Goal: Task Accomplishment & Management: Use online tool/utility

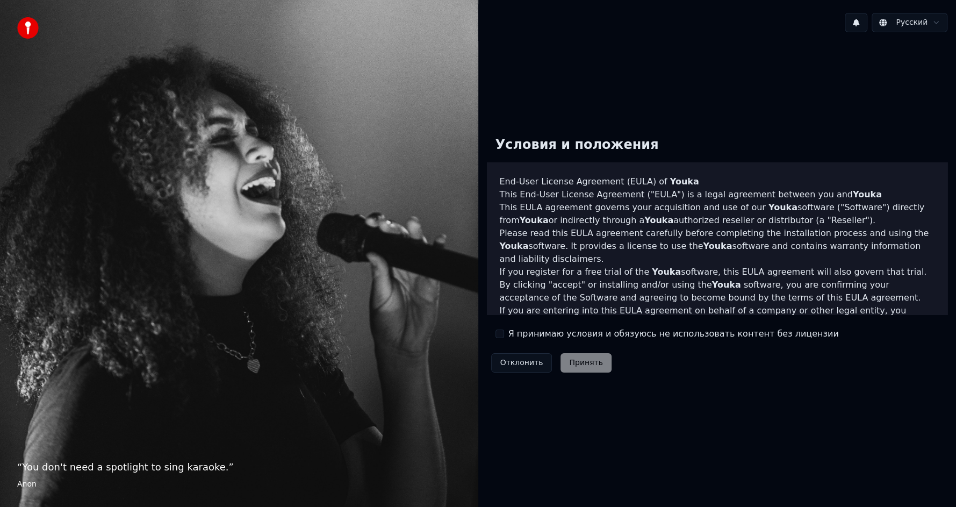
click at [527, 365] on button "Отклонить" at bounding box center [521, 362] width 61 height 19
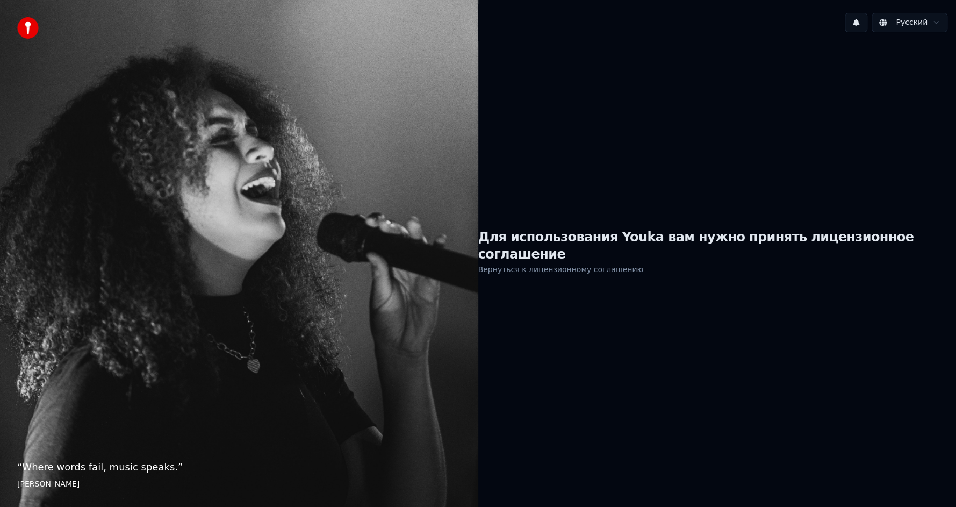
click at [556, 263] on link "Вернуться к лицензионному соглашению" at bounding box center [560, 269] width 165 height 17
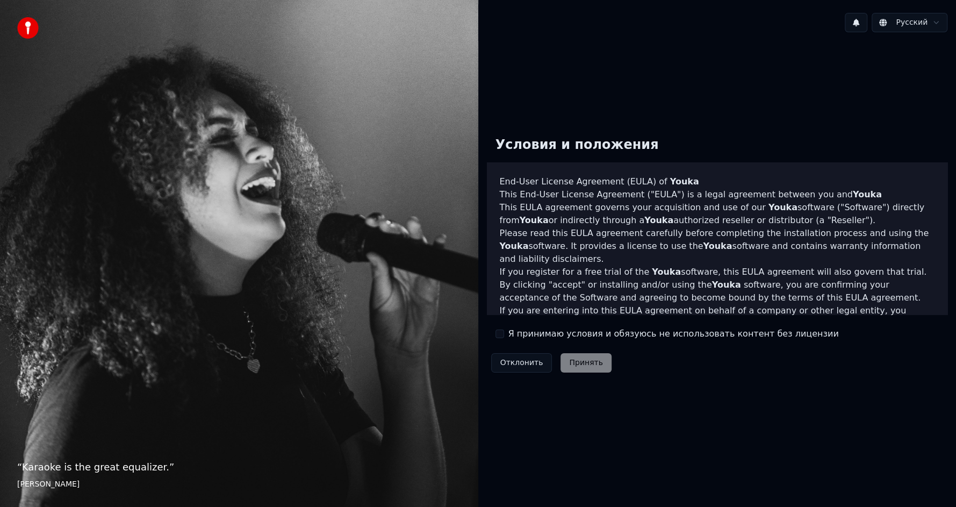
click at [582, 367] on div "Отклонить Принять" at bounding box center [551, 363] width 129 height 28
click at [580, 363] on div "Отклонить Принять" at bounding box center [551, 363] width 129 height 28
click at [499, 332] on button "Я принимаю условия и обязуюсь не использовать контент без лицензии" at bounding box center [499, 333] width 9 height 9
click at [568, 363] on button "Принять" at bounding box center [585, 362] width 51 height 19
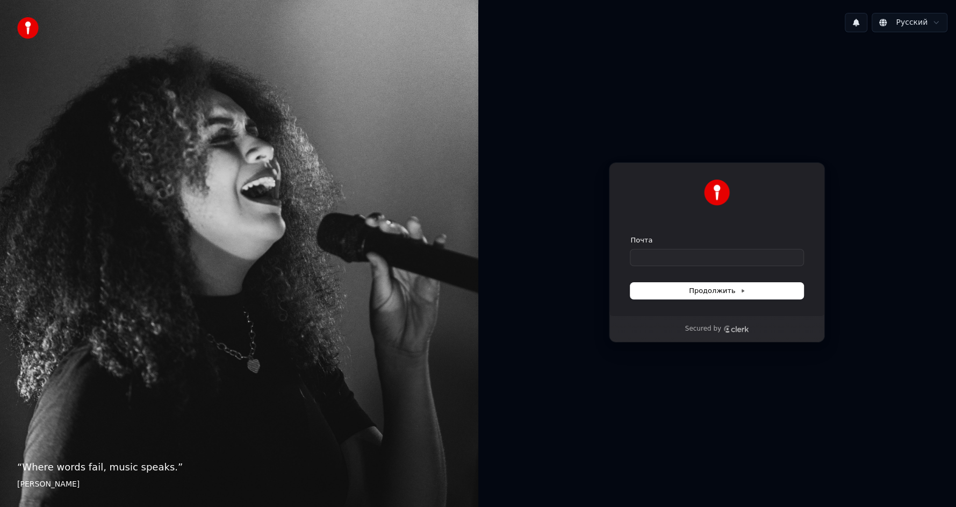
click at [732, 333] on div "Secured by" at bounding box center [717, 328] width 64 height 9
click at [732, 329] on icon "Clerk logo" at bounding box center [736, 329] width 26 height 8
click at [911, 21] on html "“ Where words fail, music speaks. ” [PERSON_NAME] Русский Продолжить с помощью …" at bounding box center [478, 253] width 956 height 507
click at [712, 291] on span "Продолжить" at bounding box center [717, 291] width 56 height 10
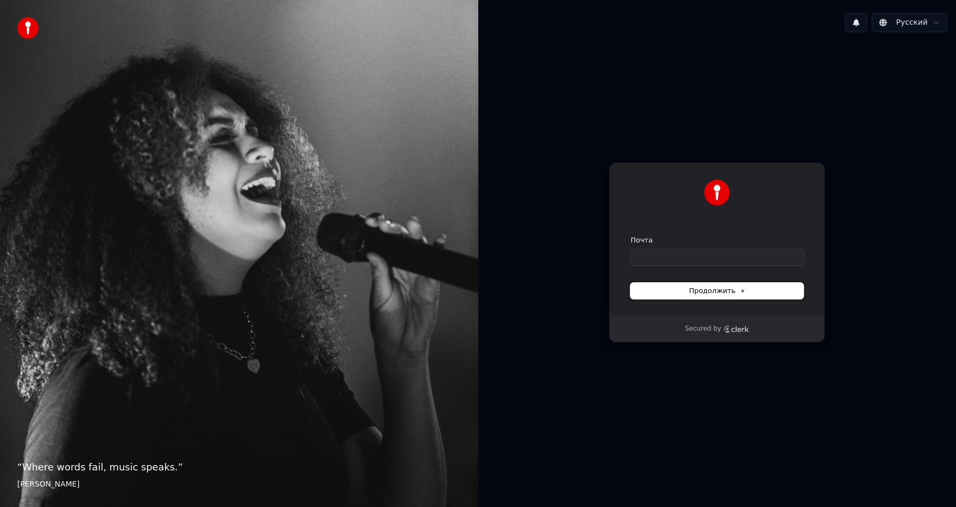
click at [712, 291] on span "Продолжить" at bounding box center [717, 291] width 56 height 10
click at [22, 31] on img at bounding box center [27, 27] width 21 height 21
click at [21, 28] on img at bounding box center [27, 27] width 21 height 21
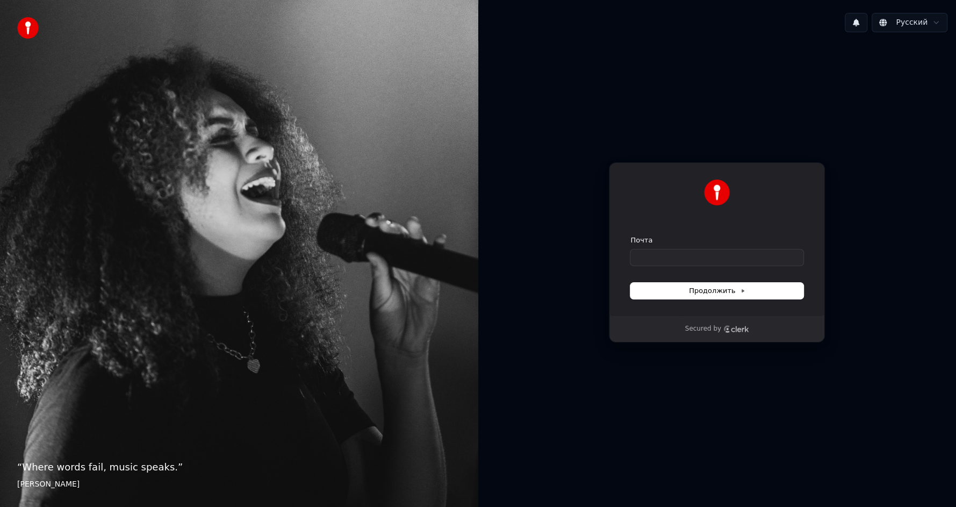
click at [21, 28] on img at bounding box center [27, 27] width 21 height 21
click at [856, 24] on button at bounding box center [856, 22] width 23 height 19
click at [726, 208] on div at bounding box center [716, 198] width 173 height 39
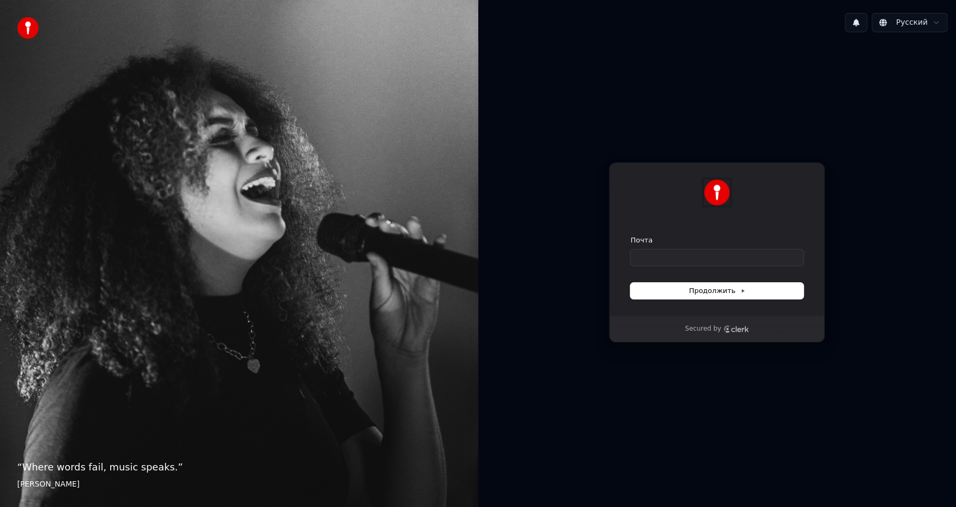
click at [722, 194] on img at bounding box center [717, 192] width 26 height 26
click at [689, 257] on input "Почта" at bounding box center [716, 257] width 173 height 16
click at [689, 291] on button "Продолжить" at bounding box center [716, 291] width 173 height 16
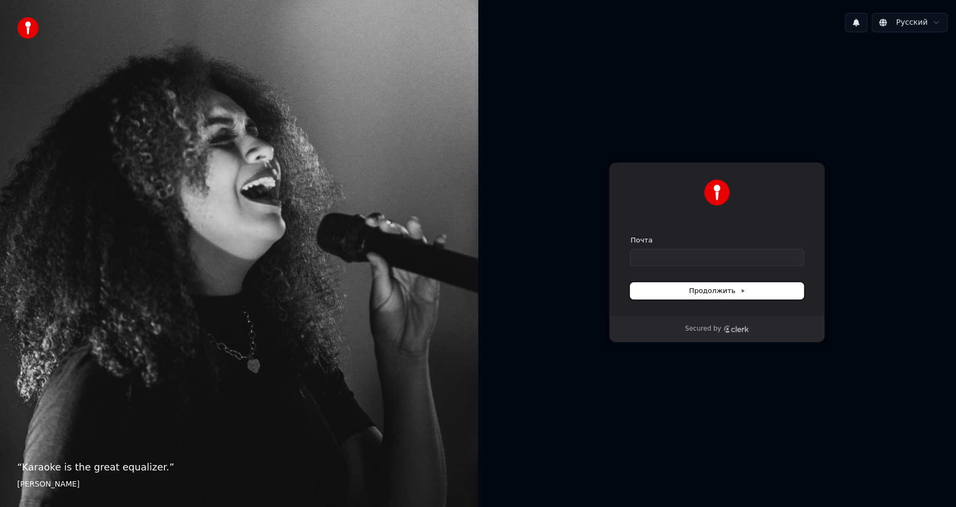
click at [725, 292] on span "Продолжить" at bounding box center [717, 291] width 56 height 10
click at [695, 331] on p "Secured by" at bounding box center [703, 328] width 36 height 9
click at [658, 320] on div "Secured by" at bounding box center [716, 329] width 215 height 26
click at [133, 463] on p "“ Karaoke is the great equalizer. ”" at bounding box center [239, 466] width 444 height 15
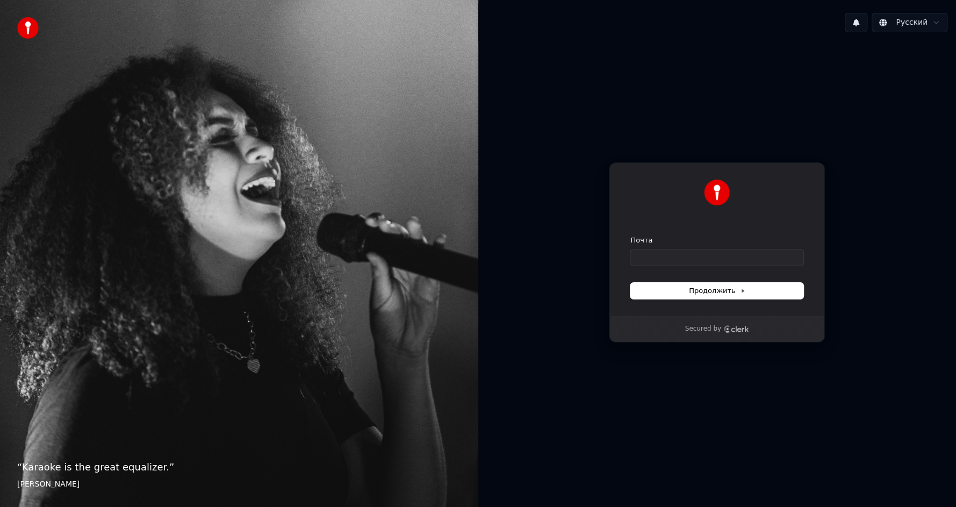
click at [119, 473] on p "“ Karaoke is the great equalizer. ”" at bounding box center [239, 466] width 444 height 15
click at [45, 482] on footer "[PERSON_NAME]" at bounding box center [239, 484] width 444 height 11
drag, startPoint x: 34, startPoint y: 482, endPoint x: 28, endPoint y: 274, distance: 208.0
click at [33, 457] on div "“ Karaoke is the great equalizer. ” Aisha Tyler" at bounding box center [239, 253] width 478 height 507
click at [28, 31] on img at bounding box center [27, 27] width 21 height 21
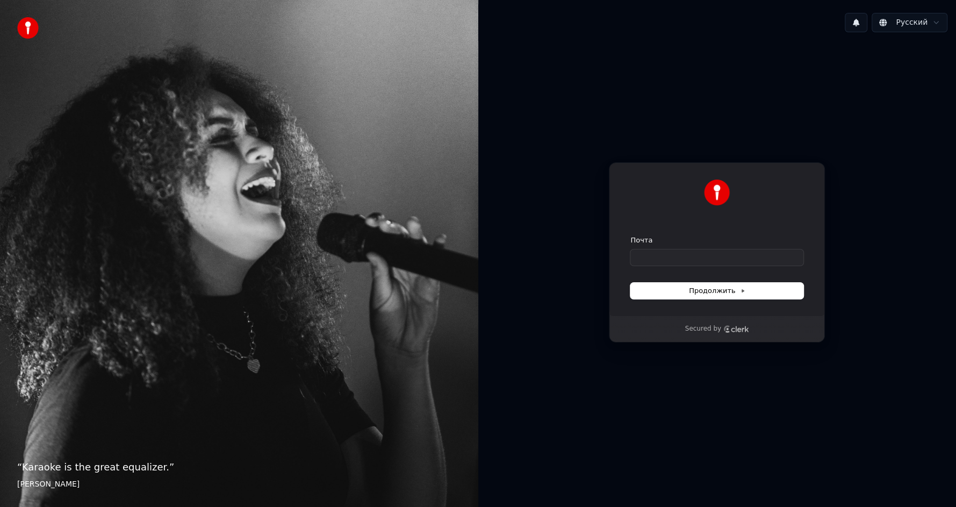
drag, startPoint x: 123, startPoint y: 55, endPoint x: 239, endPoint y: 54, distance: 115.5
click at [124, 55] on div "“ Karaoke is the great equalizer. ” Aisha Tyler" at bounding box center [239, 253] width 478 height 507
click at [603, 2] on div "Русский Продолжить с помощью Google или Почта Продолжить Secured by" at bounding box center [717, 253] width 478 height 507
click at [694, 255] on input "Почта" at bounding box center [716, 257] width 173 height 16
type input "*"
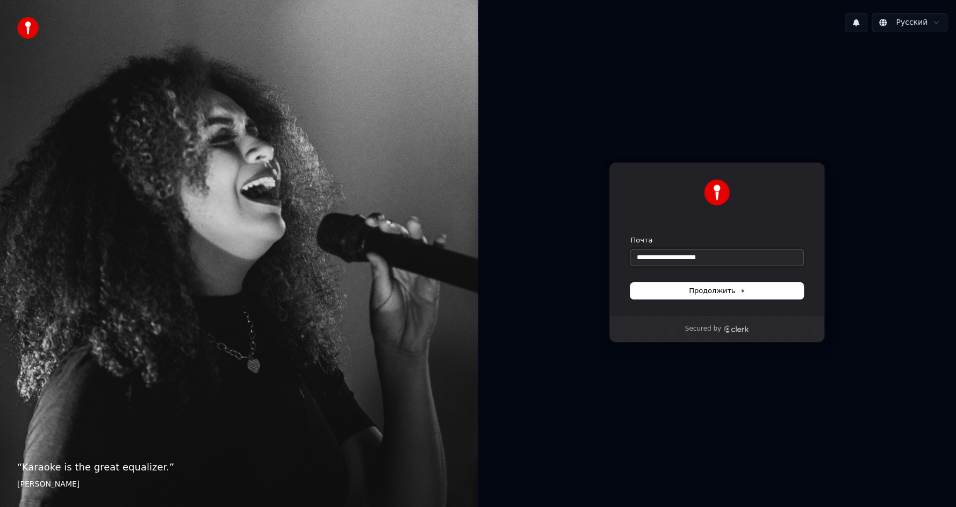
click at [630, 235] on button "submit" at bounding box center [630, 235] width 0 height 0
type input "**********"
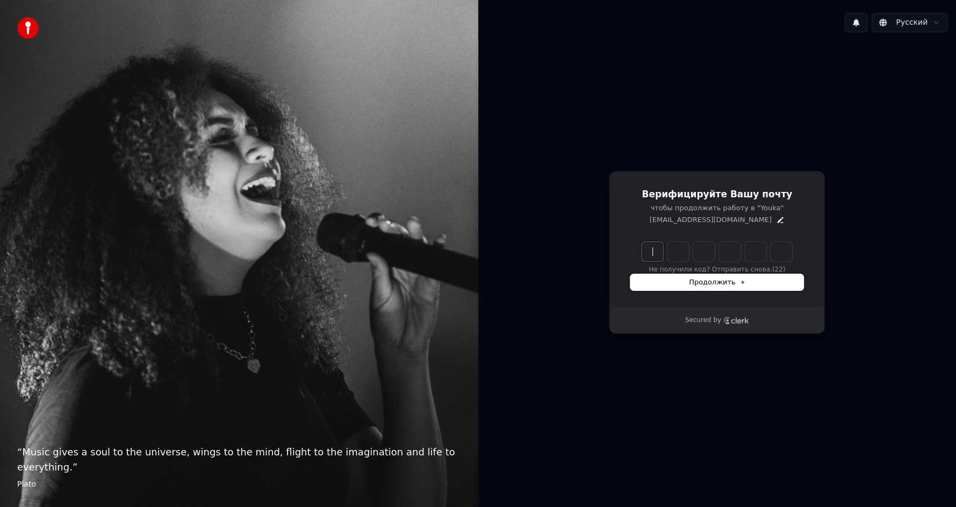
click at [694, 282] on span "Продолжить" at bounding box center [717, 282] width 56 height 10
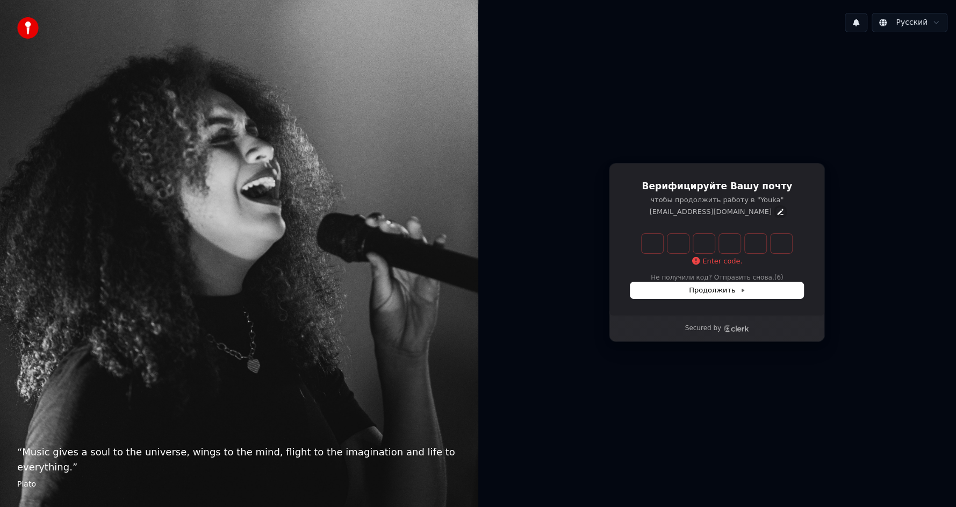
click at [776, 211] on icon "Edit" at bounding box center [780, 211] width 9 height 9
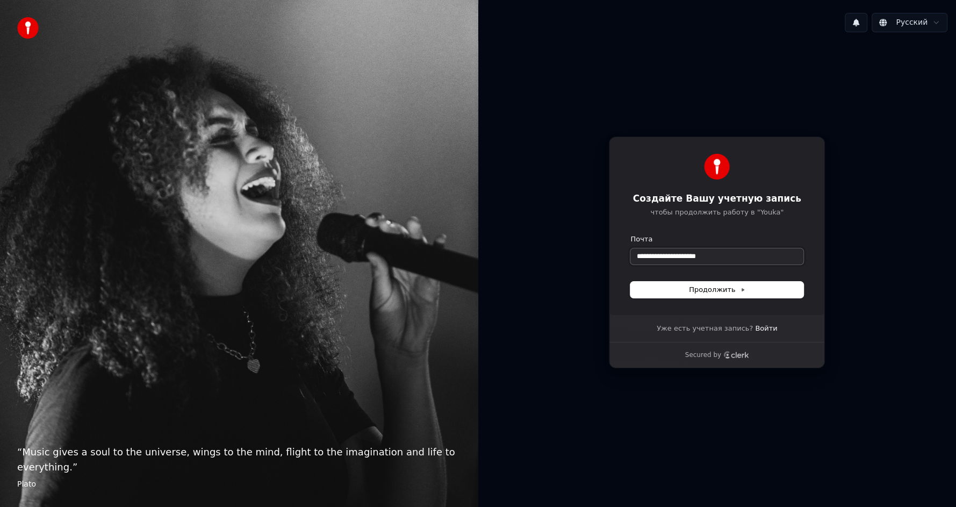
type input "**********"
drag, startPoint x: 723, startPoint y: 255, endPoint x: 584, endPoint y: 264, distance: 138.9
click at [585, 264] on div "**********" at bounding box center [717, 252] width 478 height 423
click at [749, 288] on button "Продолжить" at bounding box center [716, 290] width 173 height 16
type input "**********"
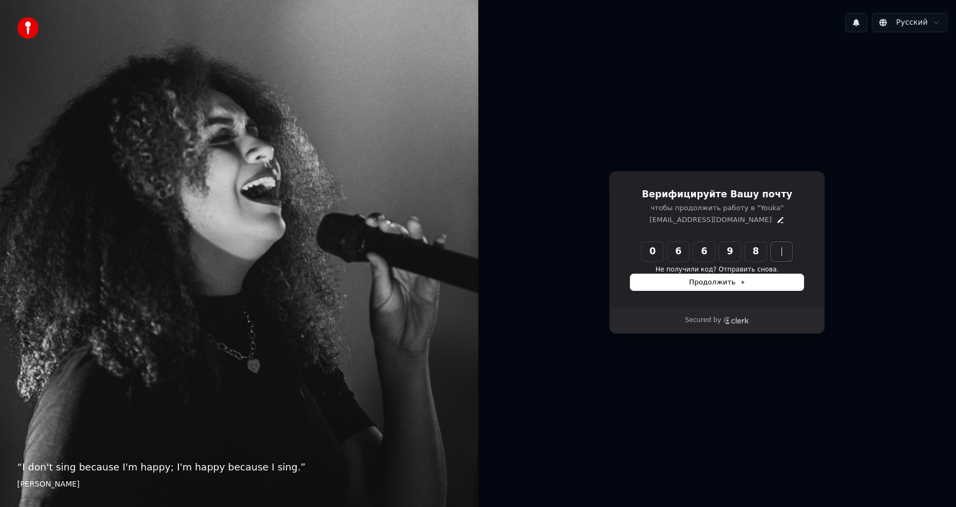
type input "******"
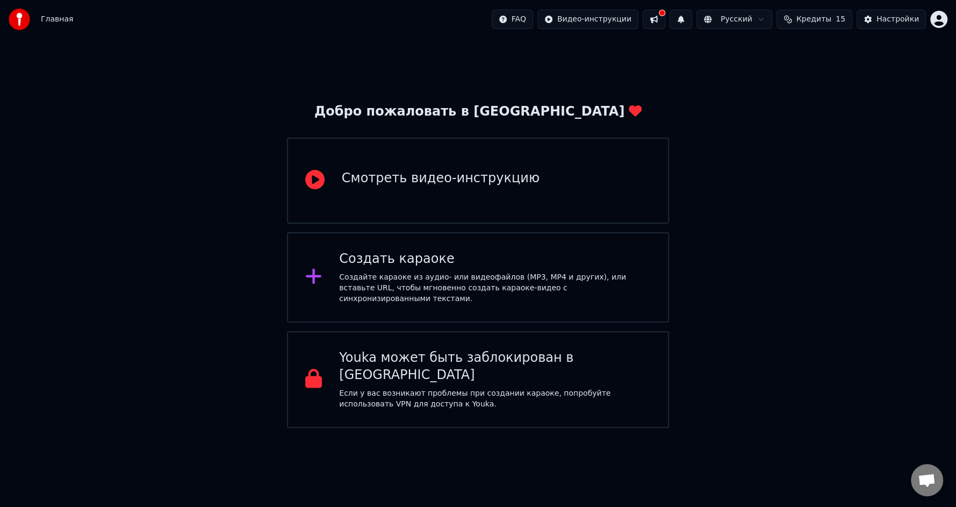
click at [665, 20] on button at bounding box center [654, 19] width 23 height 19
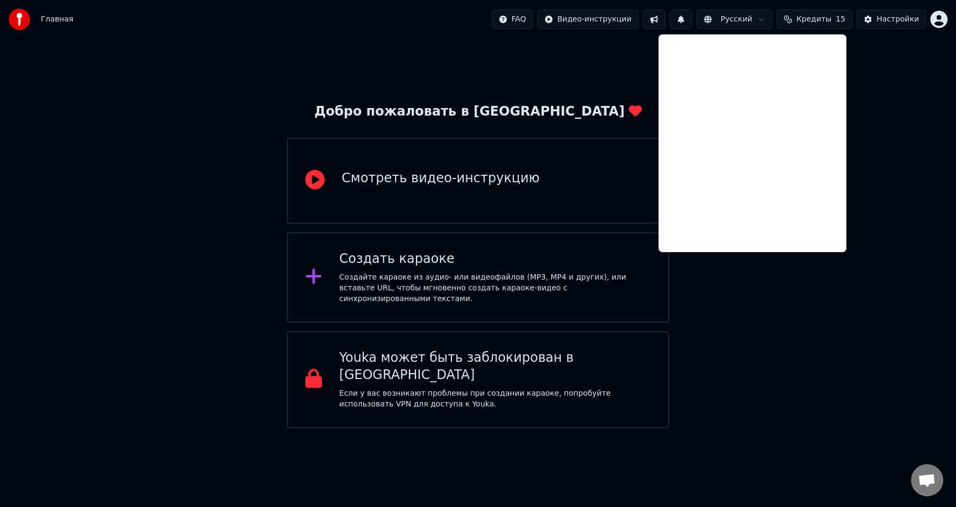
click at [665, 20] on button at bounding box center [654, 19] width 23 height 19
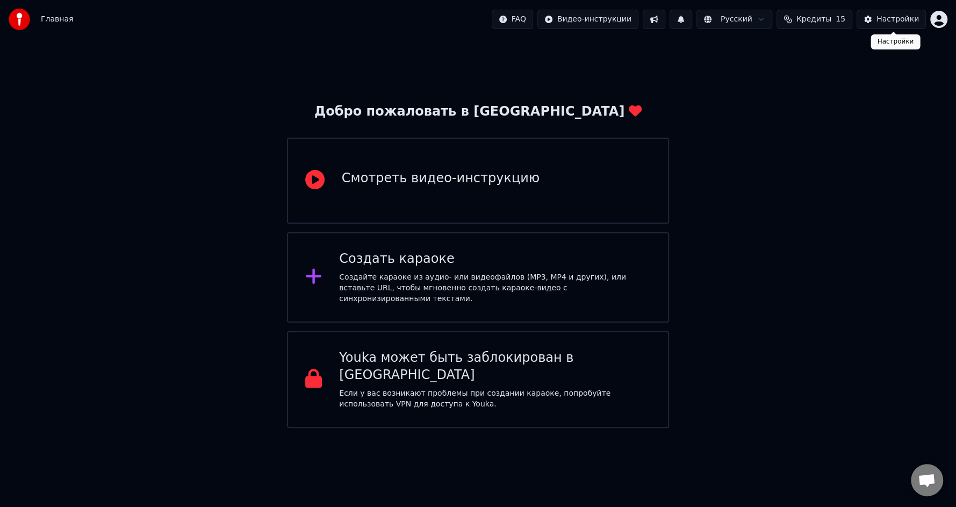
click at [899, 15] on div "Настройки" at bounding box center [897, 19] width 42 height 11
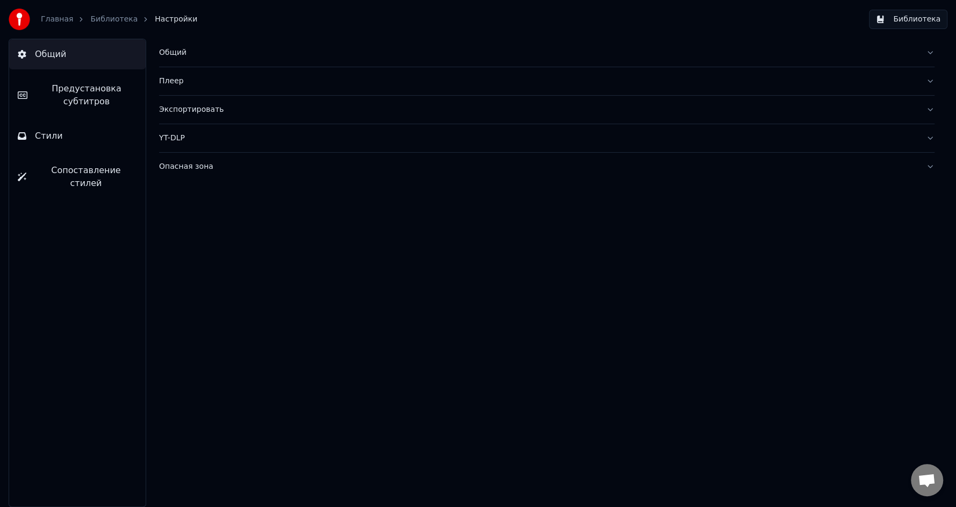
click at [926, 49] on button "Общий" at bounding box center [546, 53] width 775 height 28
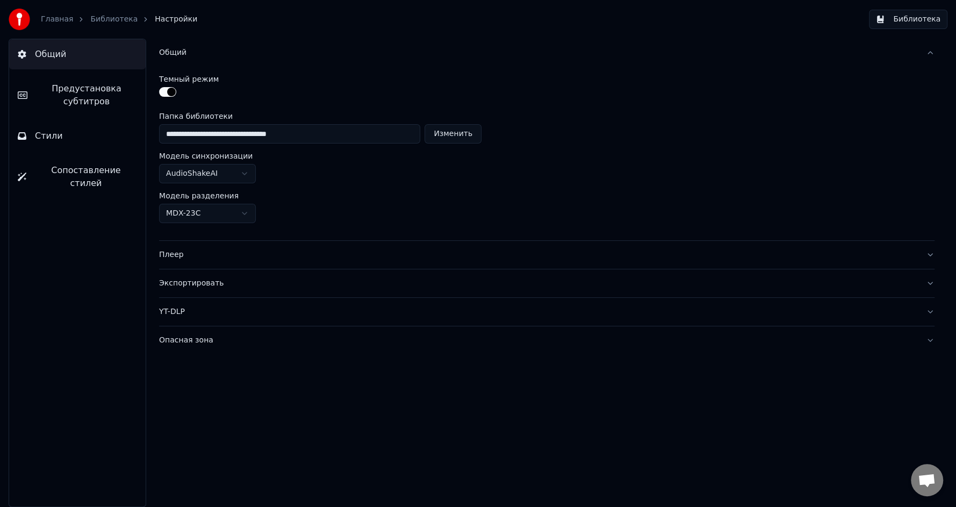
click at [246, 172] on html "**********" at bounding box center [478, 253] width 956 height 507
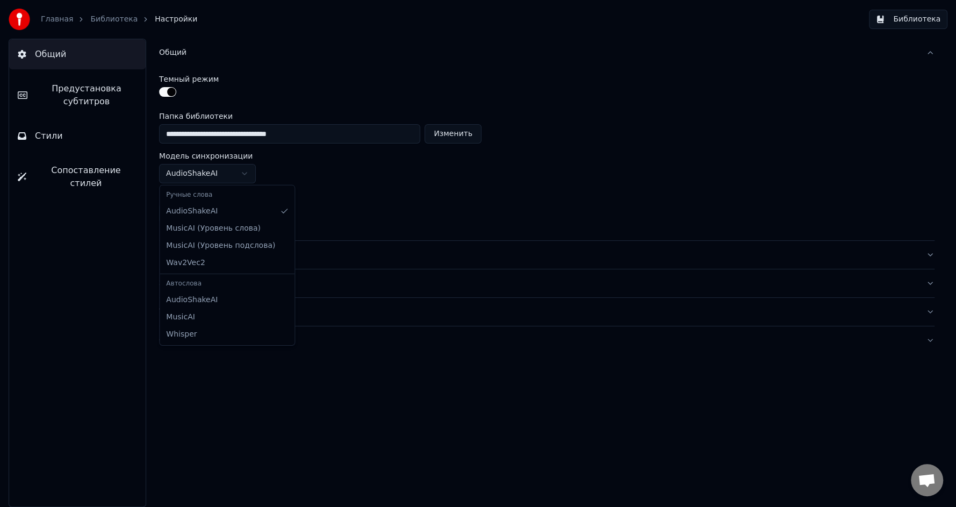
click at [246, 172] on html "**********" at bounding box center [478, 253] width 956 height 507
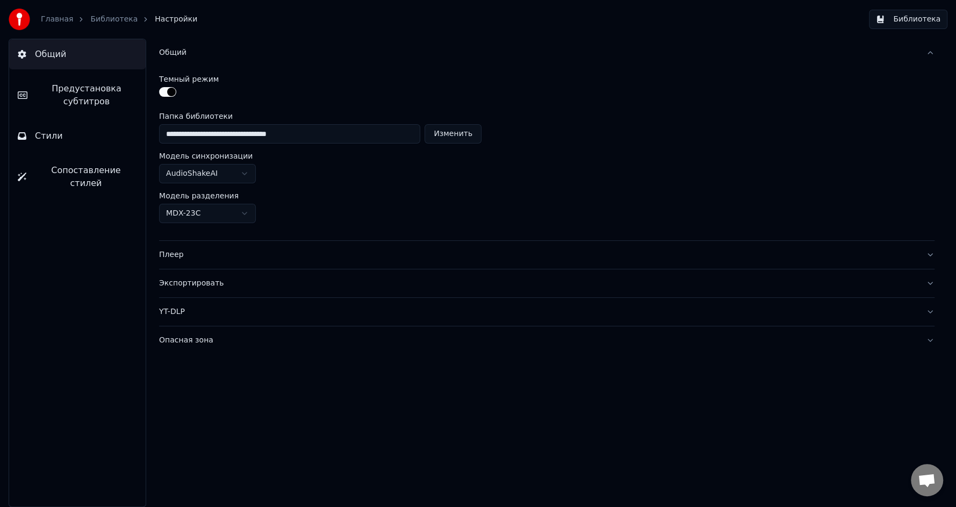
click at [248, 215] on html "**********" at bounding box center [478, 253] width 956 height 507
click at [935, 259] on div "**********" at bounding box center [547, 273] width 818 height 468
click at [928, 255] on button "Плеер" at bounding box center [546, 255] width 775 height 28
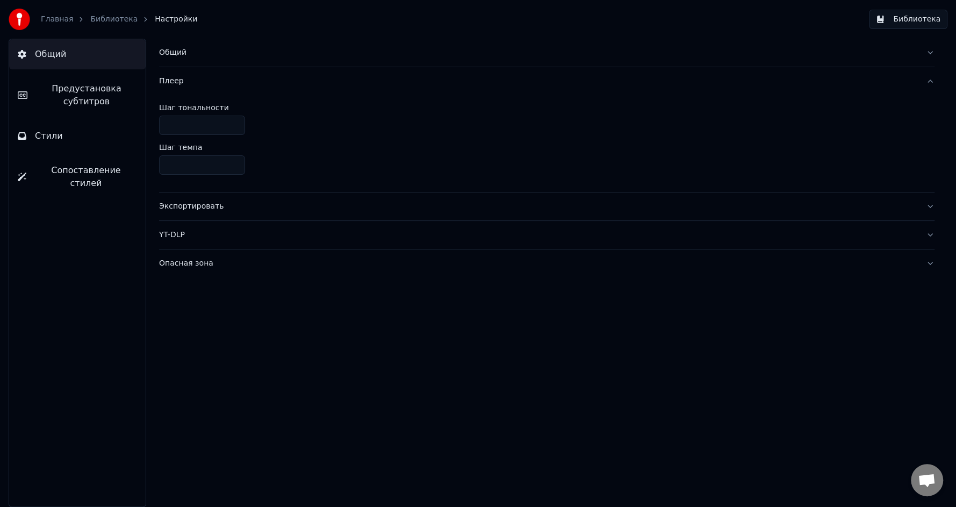
click at [931, 209] on button "Экспортировать" at bounding box center [546, 206] width 775 height 28
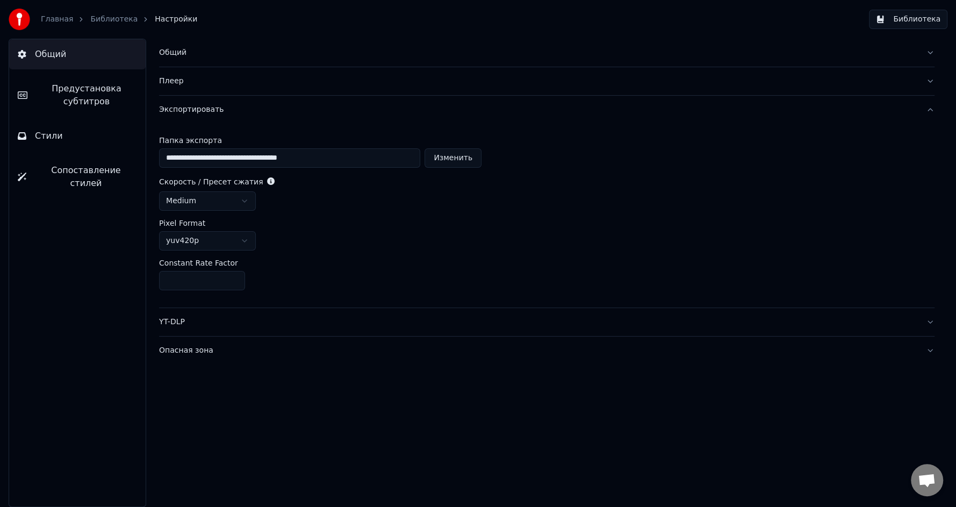
click at [929, 317] on button "YT-DLP" at bounding box center [546, 322] width 775 height 28
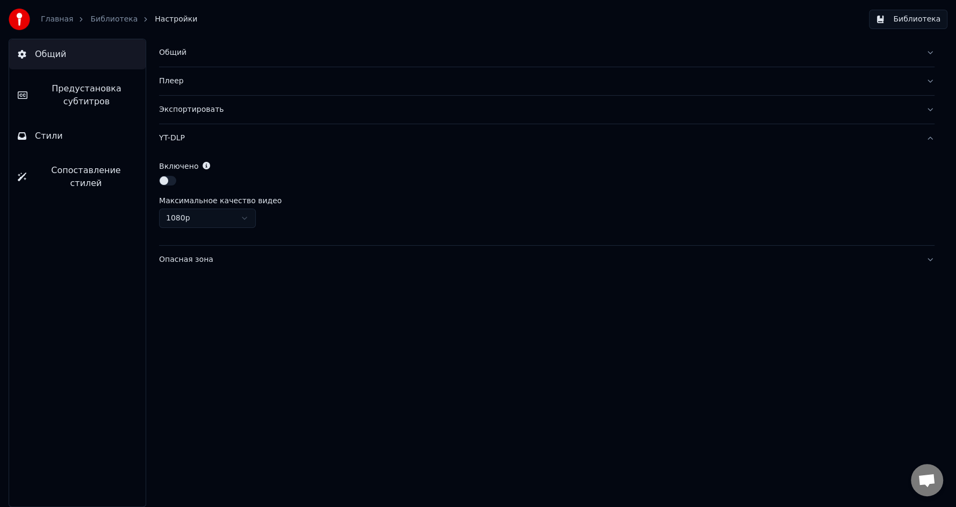
click at [245, 218] on html "Главная Библиотека Настройки Библиотека Общий Предустановка субтитров Стили Соп…" at bounding box center [478, 253] width 956 height 507
click at [928, 258] on button "Опасная зона" at bounding box center [546, 260] width 775 height 28
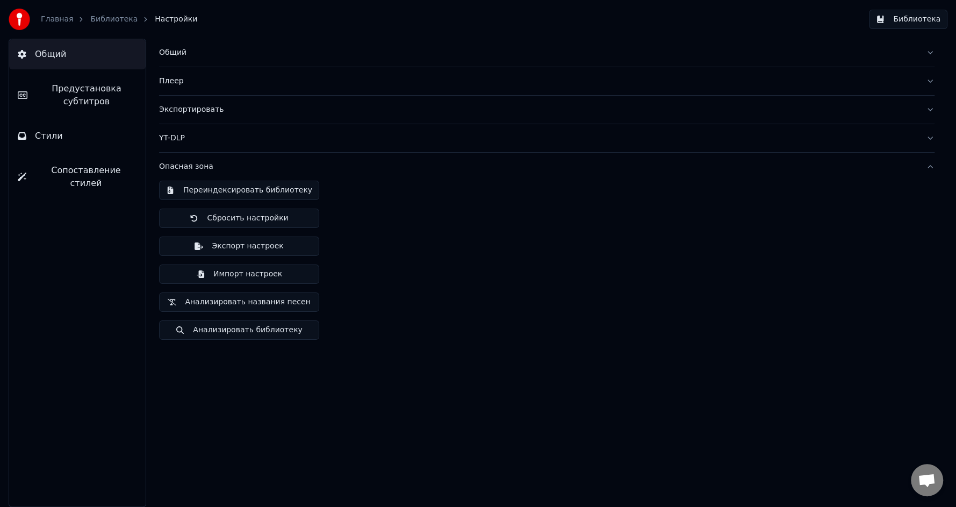
click at [929, 50] on button "Общий" at bounding box center [546, 53] width 775 height 28
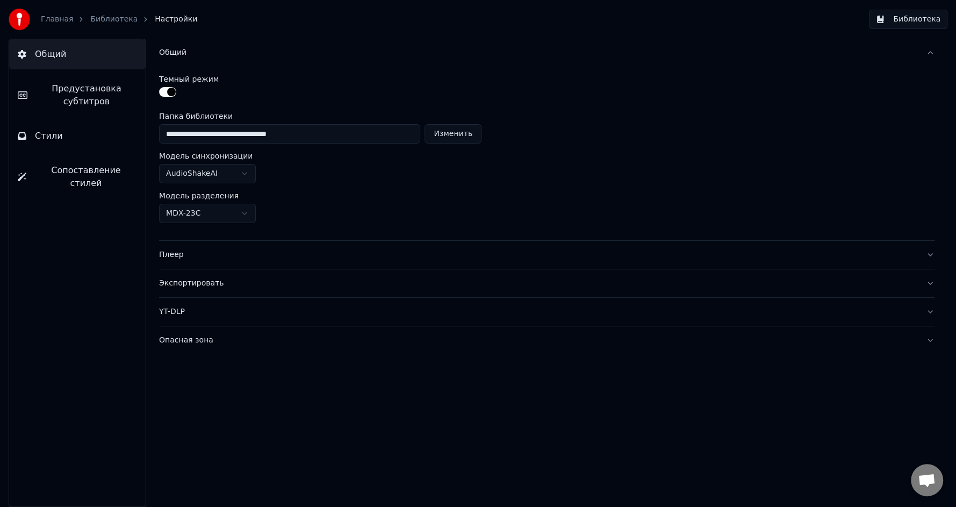
click at [47, 22] on link "Главная" at bounding box center [57, 19] width 32 height 11
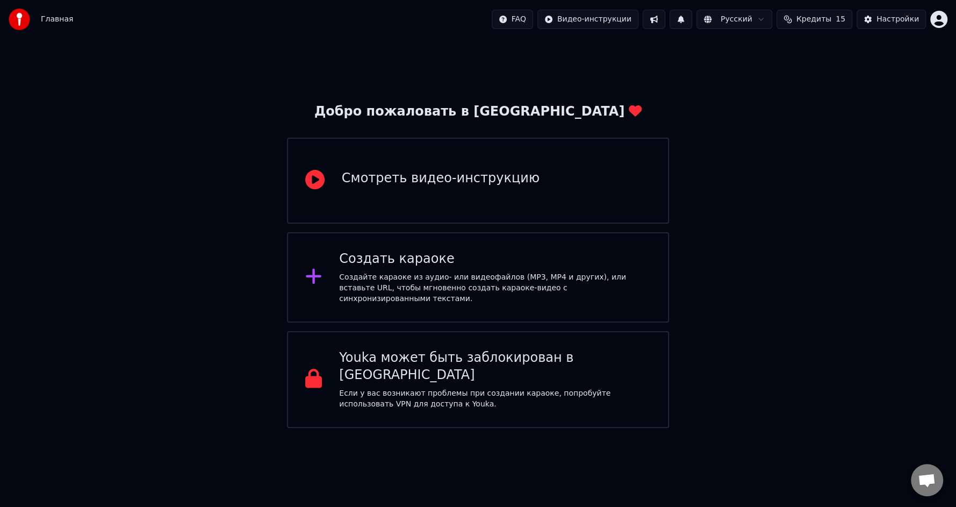
click at [409, 282] on div "Создайте караоке из аудио- или видеофайлов (MP3, MP4 и других), или вставьте UR…" at bounding box center [495, 288] width 312 height 32
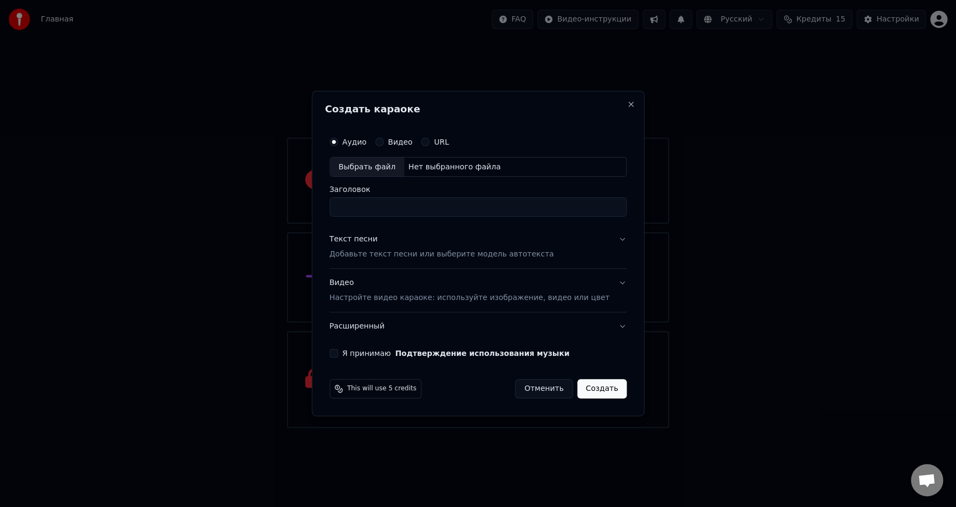
click at [370, 168] on div "Выбрать файл" at bounding box center [367, 166] width 74 height 19
click at [578, 388] on button "Создать" at bounding box center [601, 388] width 49 height 19
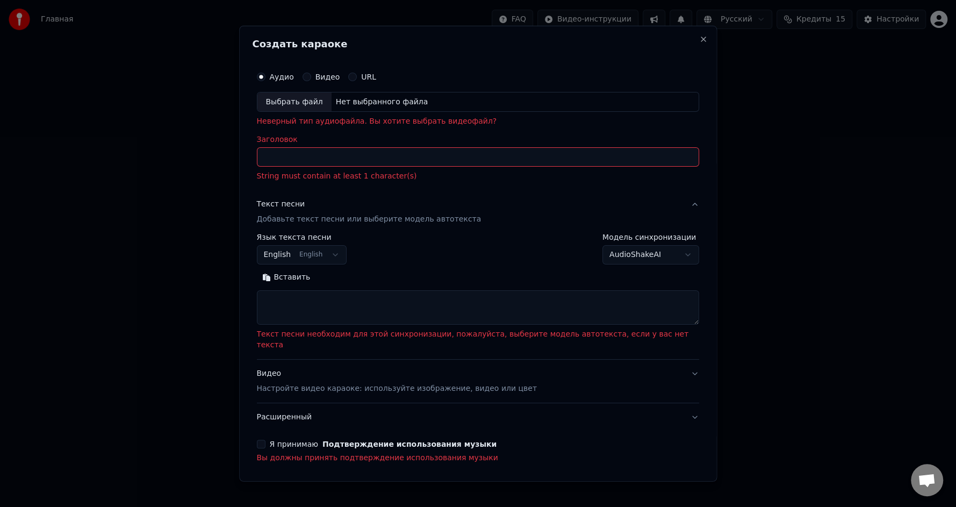
click at [265, 439] on button "Я принимаю Подтверждение использования музыки" at bounding box center [261, 443] width 9 height 9
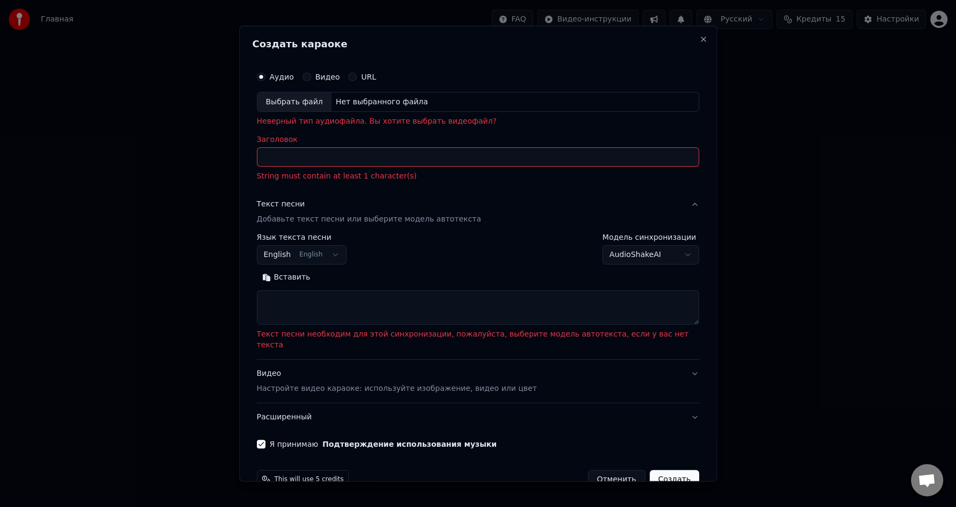
click at [311, 77] on button "Видео" at bounding box center [306, 76] width 9 height 9
click at [265, 75] on button "Аудио" at bounding box center [261, 76] width 9 height 9
click at [326, 161] on input "Заголовок" at bounding box center [478, 156] width 443 height 19
click at [699, 37] on button "Close" at bounding box center [703, 38] width 9 height 9
select select
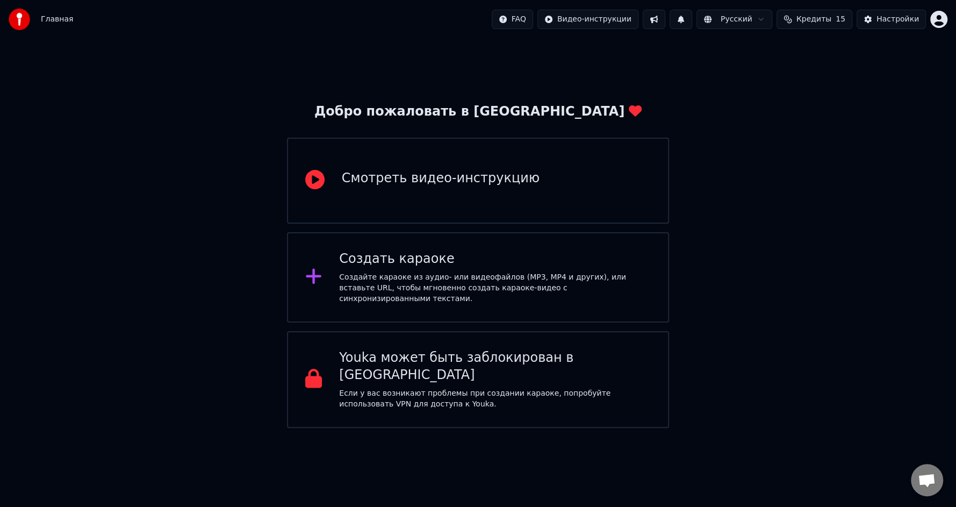
click at [438, 197] on div "Смотреть видео-инструкцию" at bounding box center [478, 181] width 382 height 86
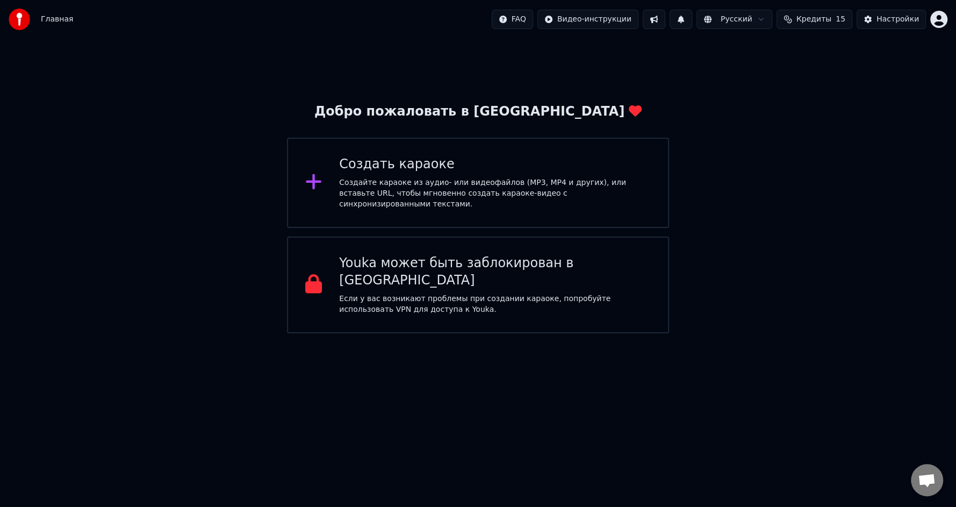
click at [425, 186] on div "Создайте караоке из аудио- или видеофайлов (MP3, MP4 и других), или вставьте UR…" at bounding box center [495, 193] width 312 height 32
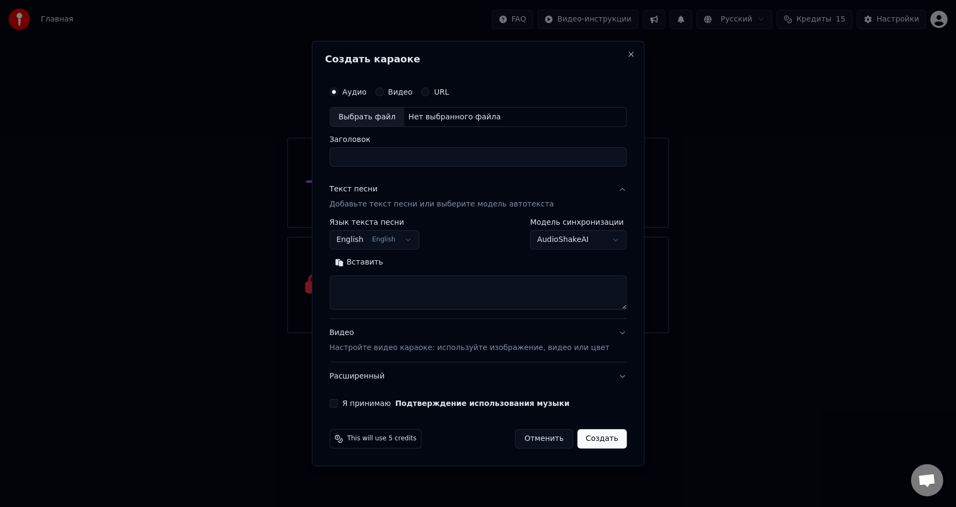
click at [447, 114] on div "Нет выбранного файла" at bounding box center [454, 117] width 101 height 11
